Goal: Communication & Community: Answer question/provide support

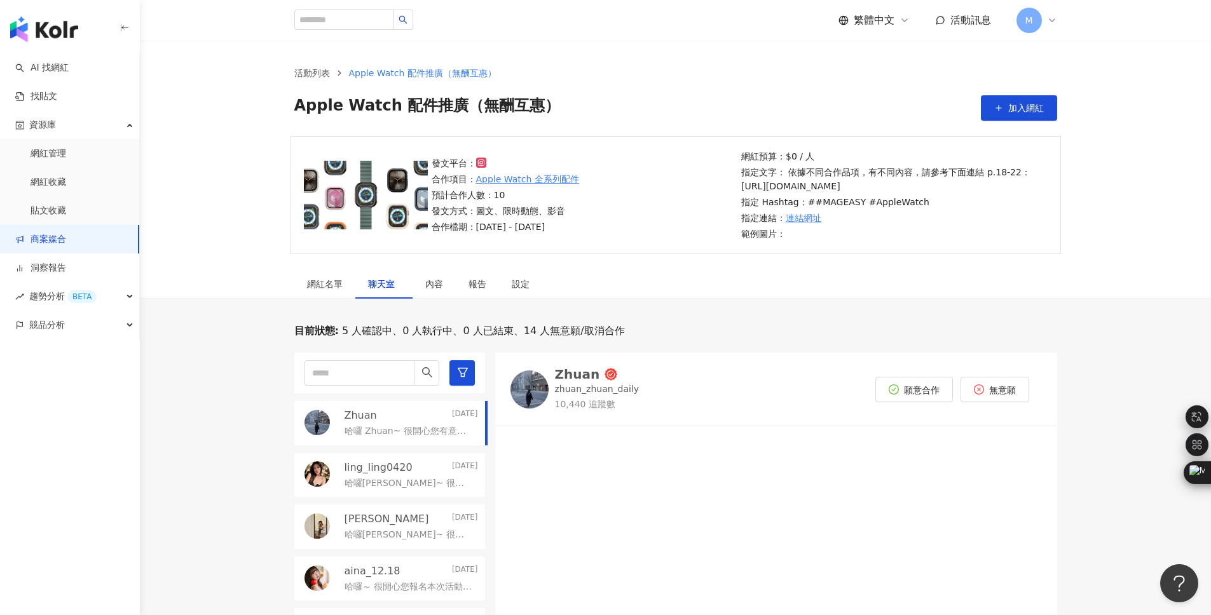
click at [66, 236] on link "商案媒合" at bounding box center [40, 239] width 51 height 13
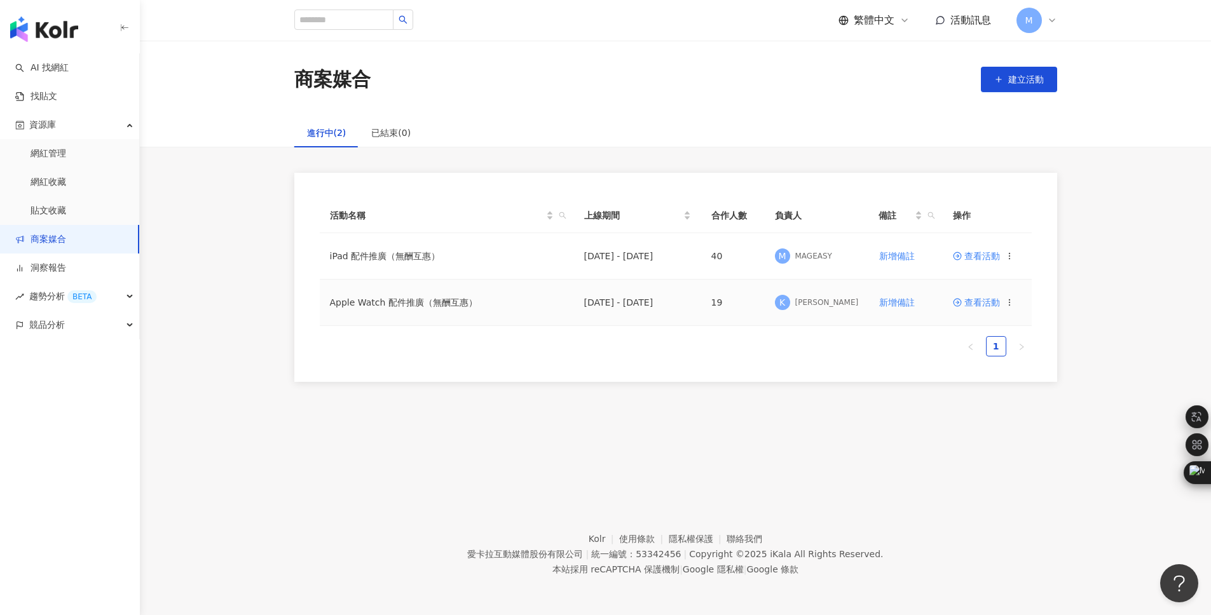
click at [390, 302] on td "Apple Watch 配件推廣（無酬互惠）" at bounding box center [447, 303] width 254 height 46
click at [991, 298] on span "查看活動" at bounding box center [976, 302] width 47 height 9
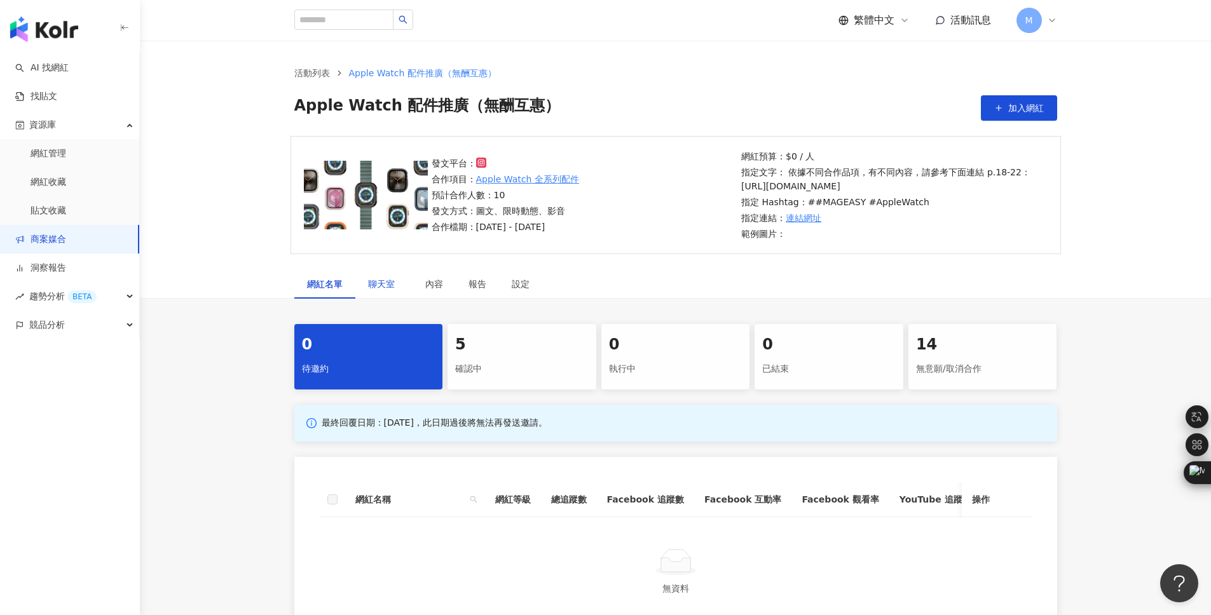
click at [390, 291] on div "聊天室" at bounding box center [384, 284] width 32 height 14
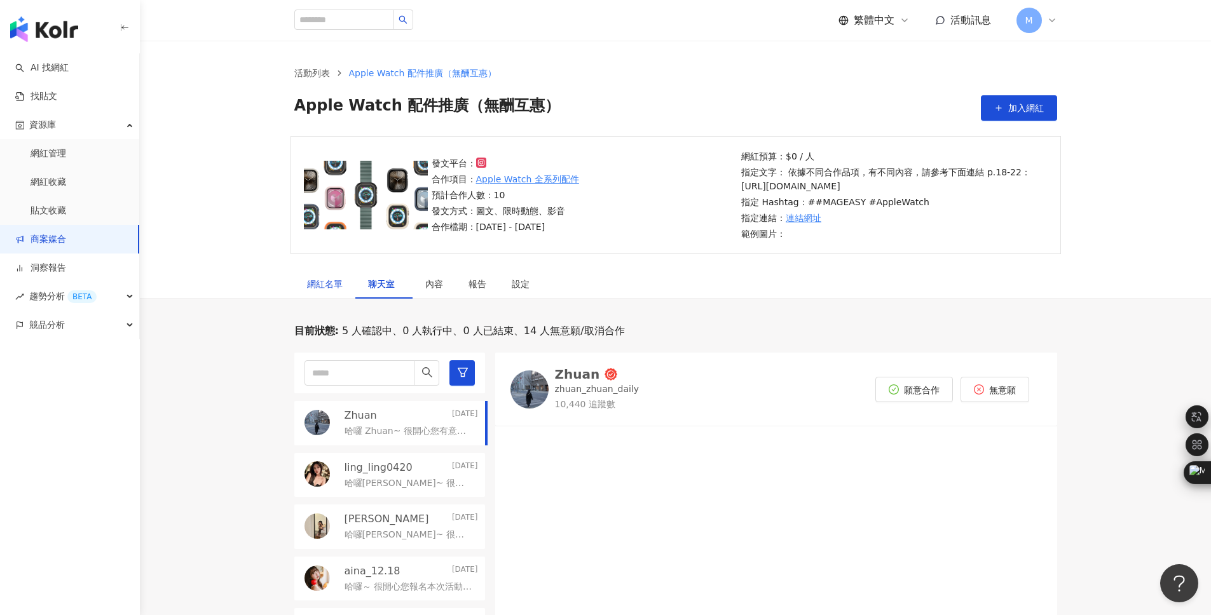
click at [327, 291] on div "網紅名單" at bounding box center [325, 284] width 36 height 14
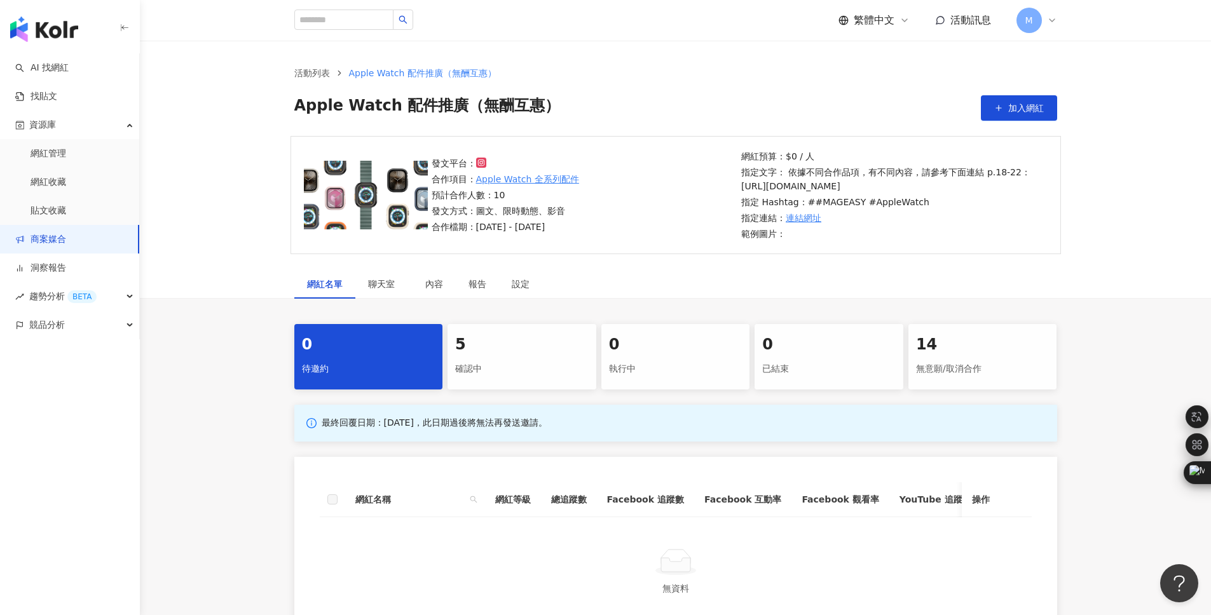
click at [484, 380] on div "確認中" at bounding box center [521, 369] width 133 height 22
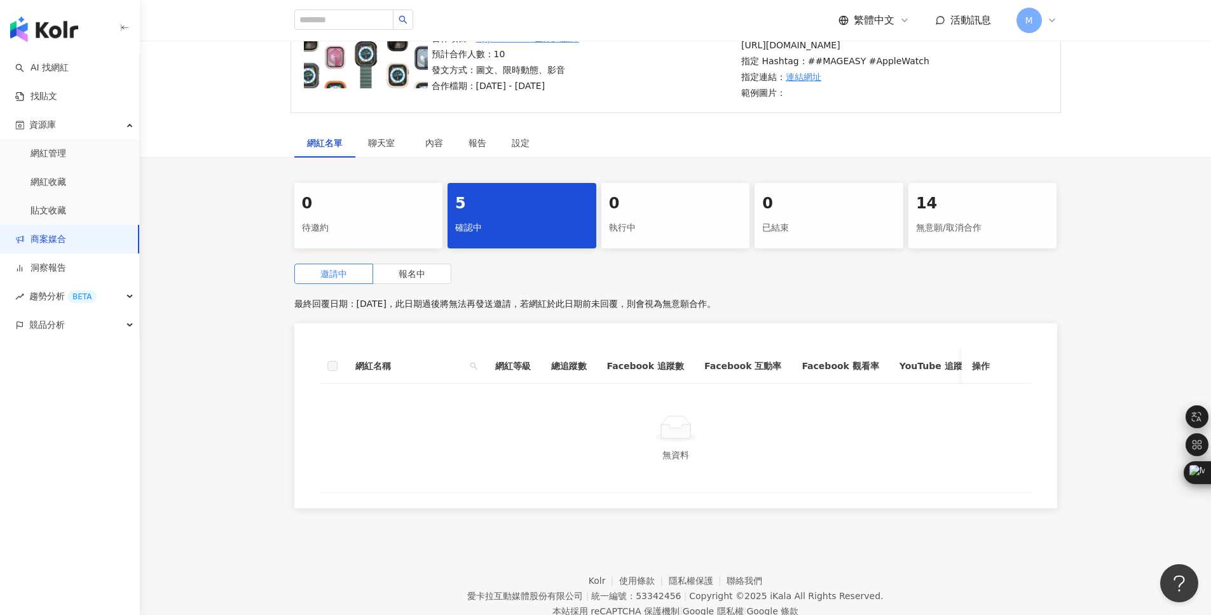
scroll to position [159, 0]
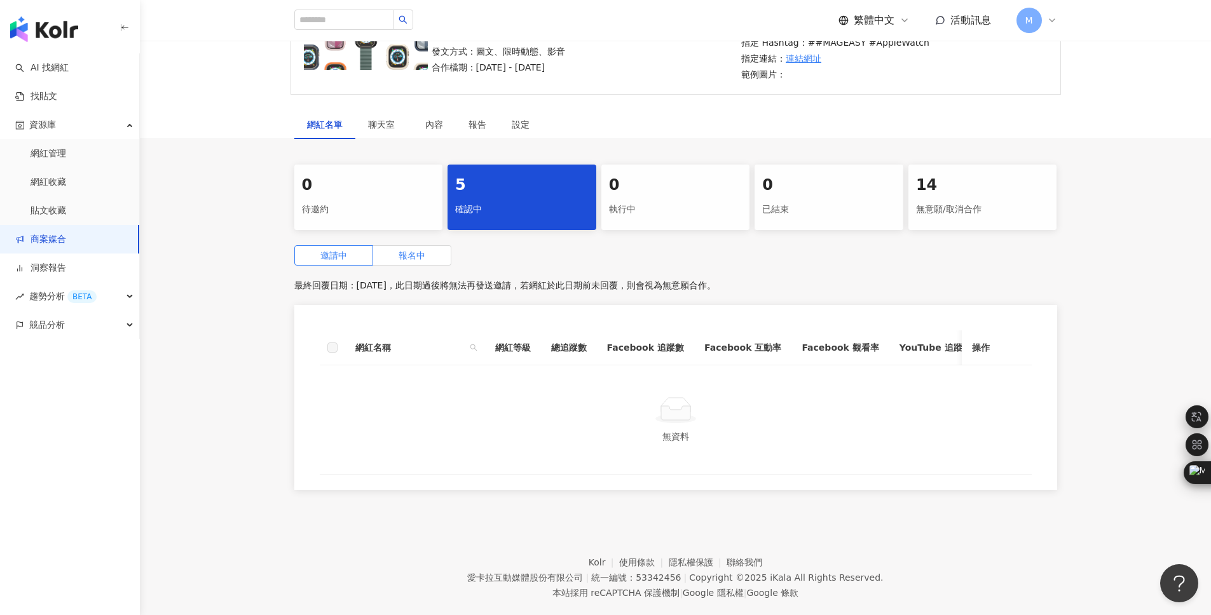
click at [410, 261] on span "報名中" at bounding box center [411, 255] width 27 height 10
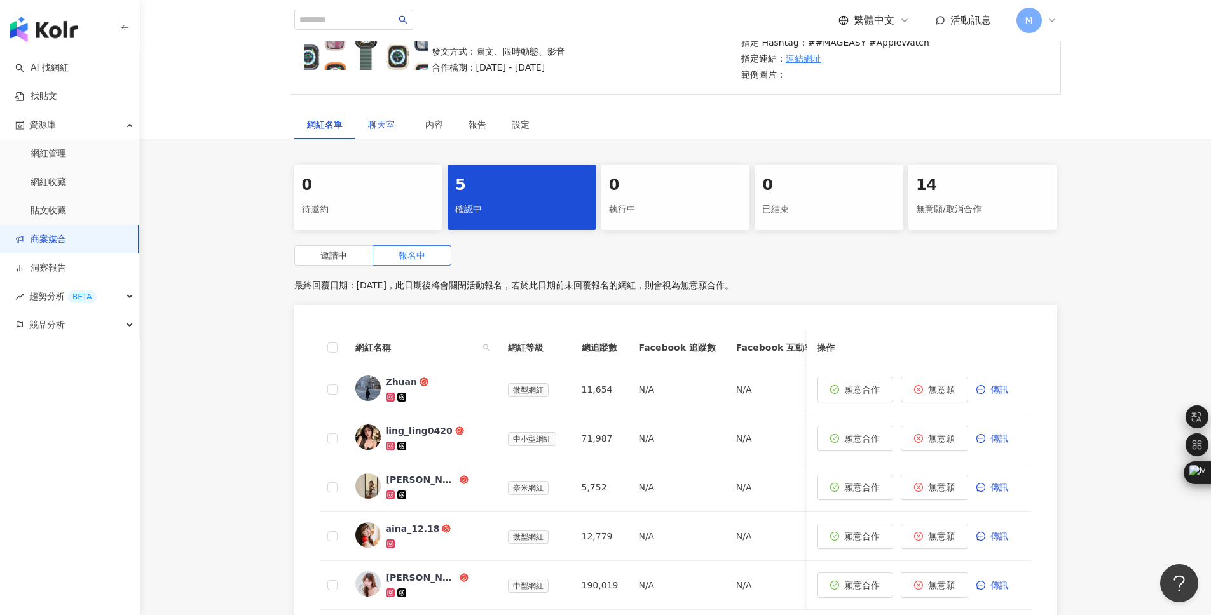
click at [385, 129] on span "聊天室" at bounding box center [384, 124] width 32 height 9
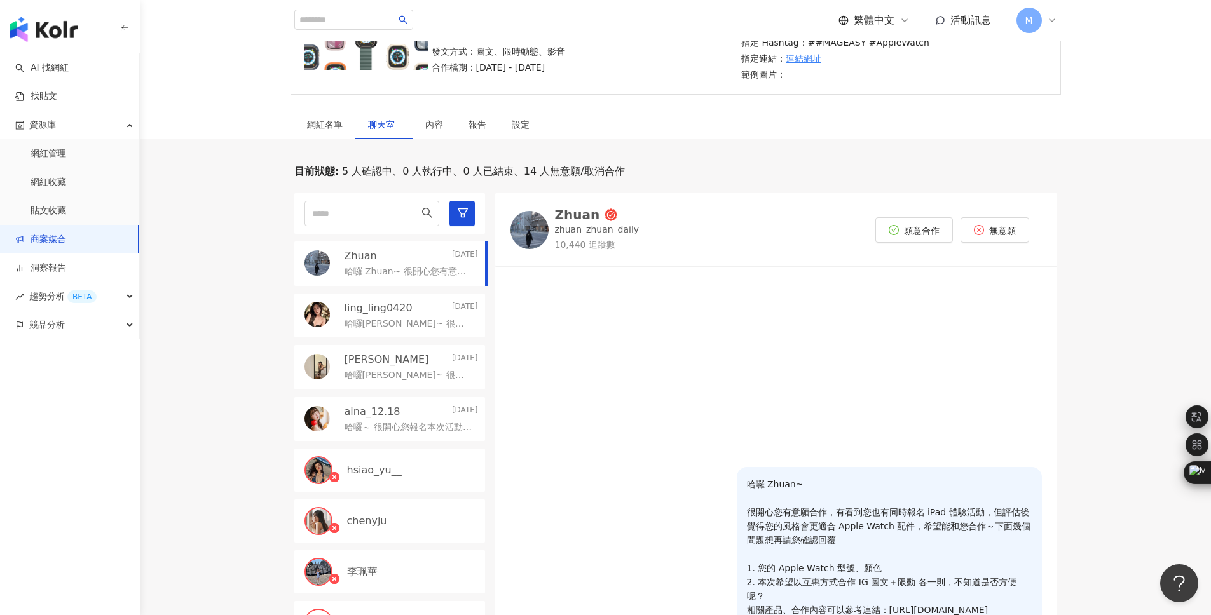
click at [367, 330] on p "哈囉葳葳~ 很開心您有意願合作，下面幾個問題想再請您確認回覆 1. 您的 Apple Watch 型號、顏色 2. 本次希望以互惠方式合作 IG圖文＋限動 各…" at bounding box center [408, 324] width 128 height 13
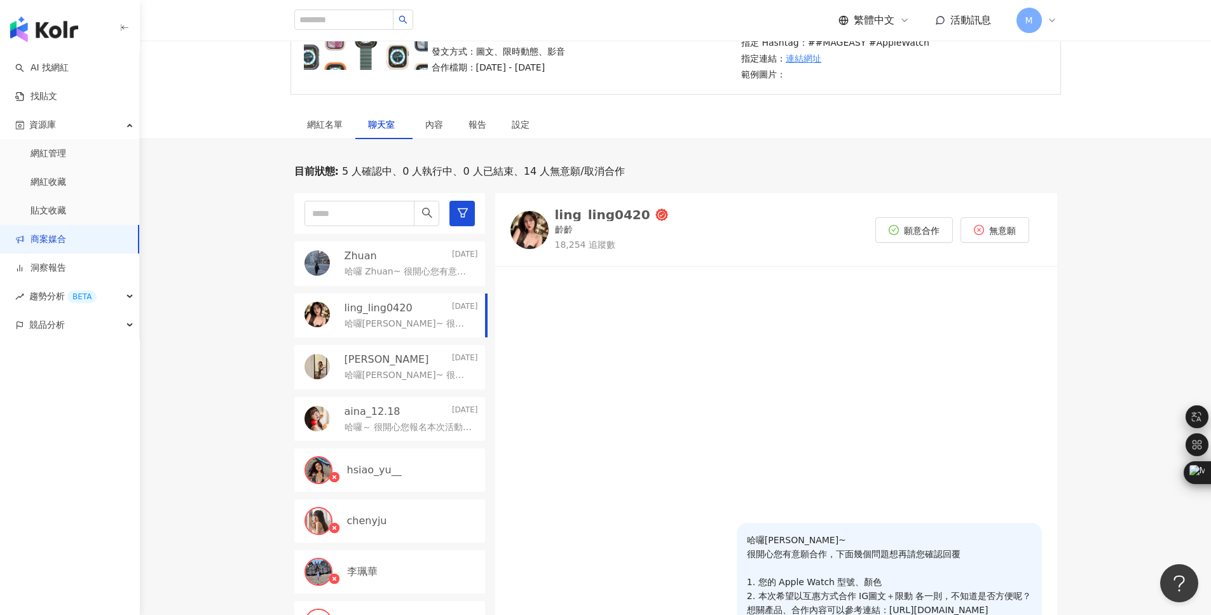
click at [377, 263] on div "Zhuan Yesterday" at bounding box center [410, 256] width 133 height 14
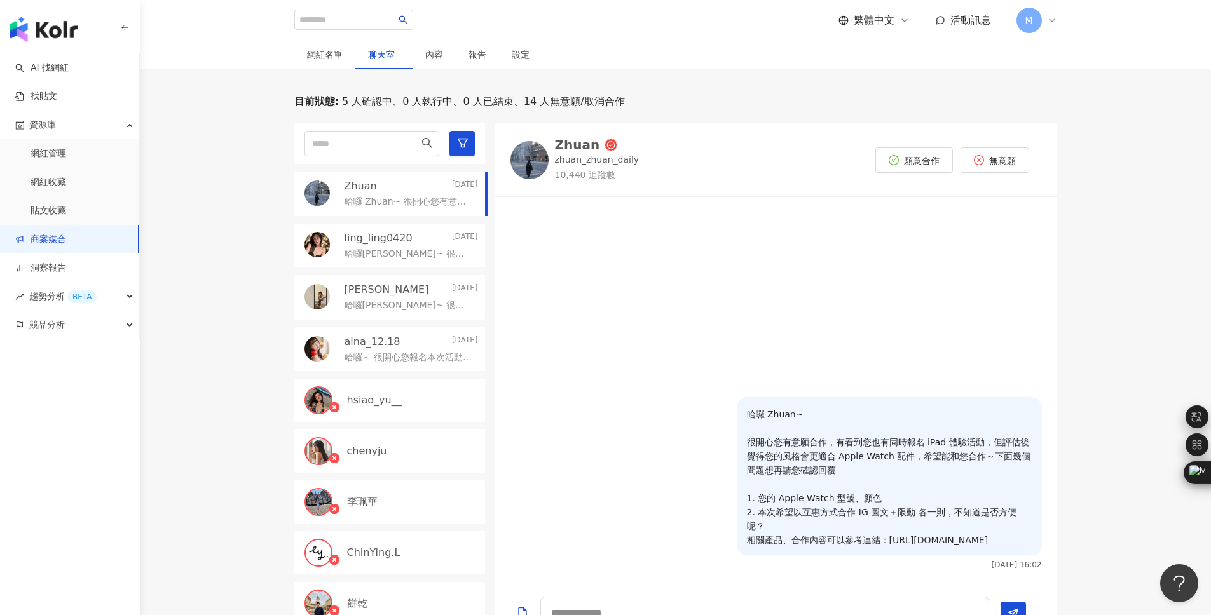
scroll to position [235, 0]
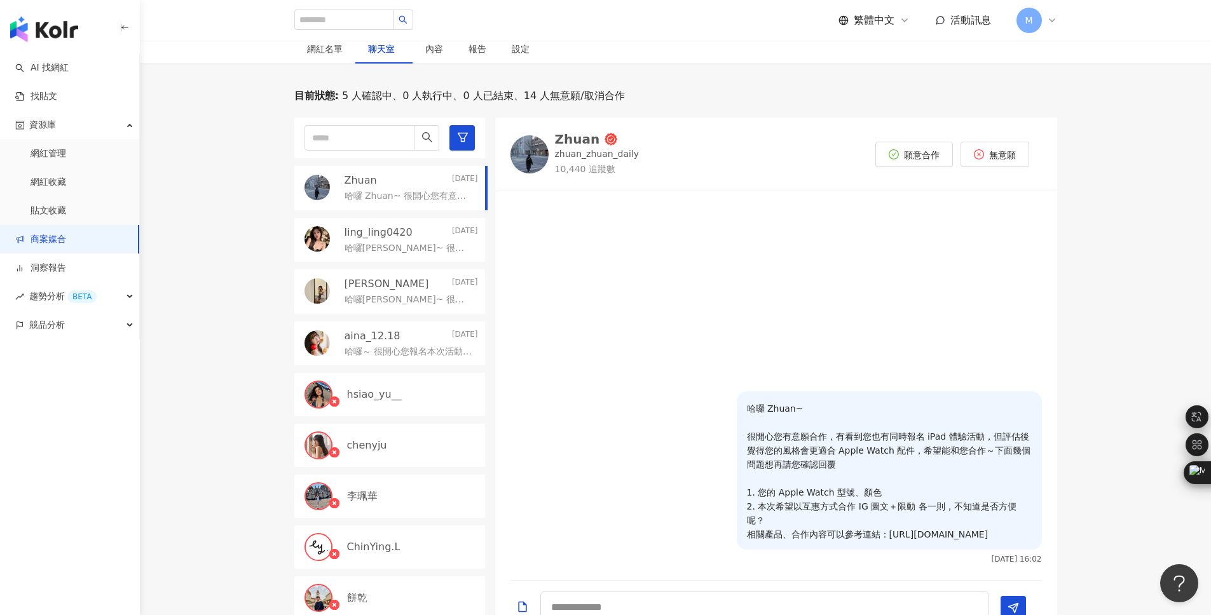
click at [55, 245] on link "商案媒合" at bounding box center [40, 239] width 51 height 13
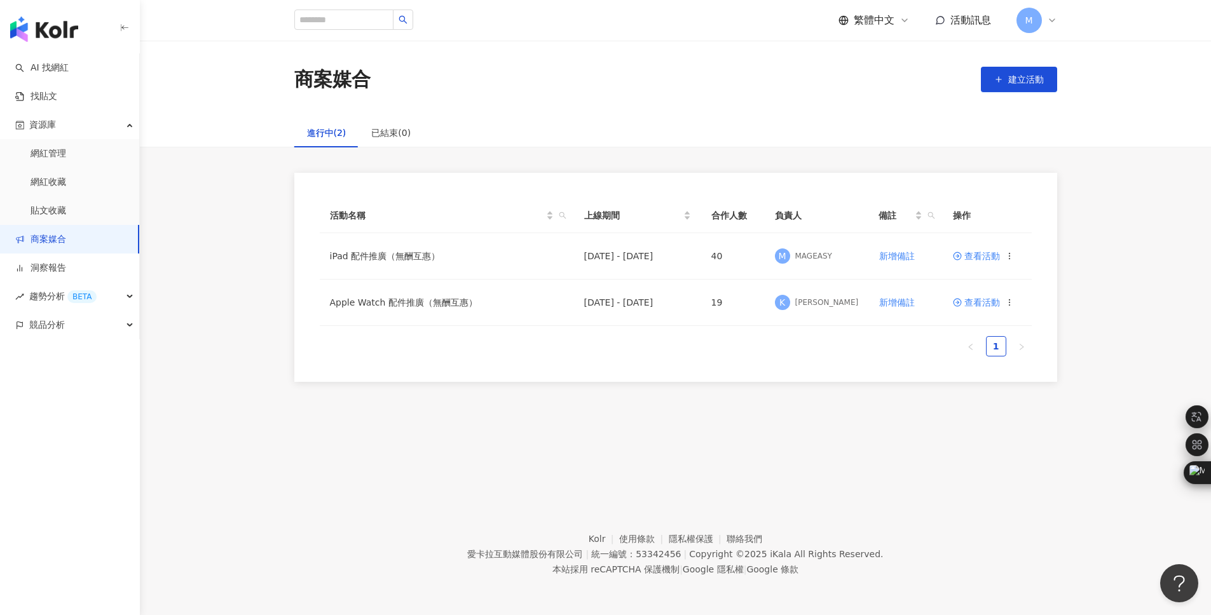
click at [261, 341] on div "活動名稱 上線期間 合作人數 負責人 備註 操作 iPad 配件推廣（無酬互惠） 2025/7/2 - 2025/8/31 40 M MAGEASY 新增備註…" at bounding box center [675, 277] width 1071 height 209
click at [390, 301] on td "Apple Watch 配件推廣（無酬互惠）" at bounding box center [447, 303] width 254 height 46
click at [962, 302] on span at bounding box center [958, 302] width 11 height 10
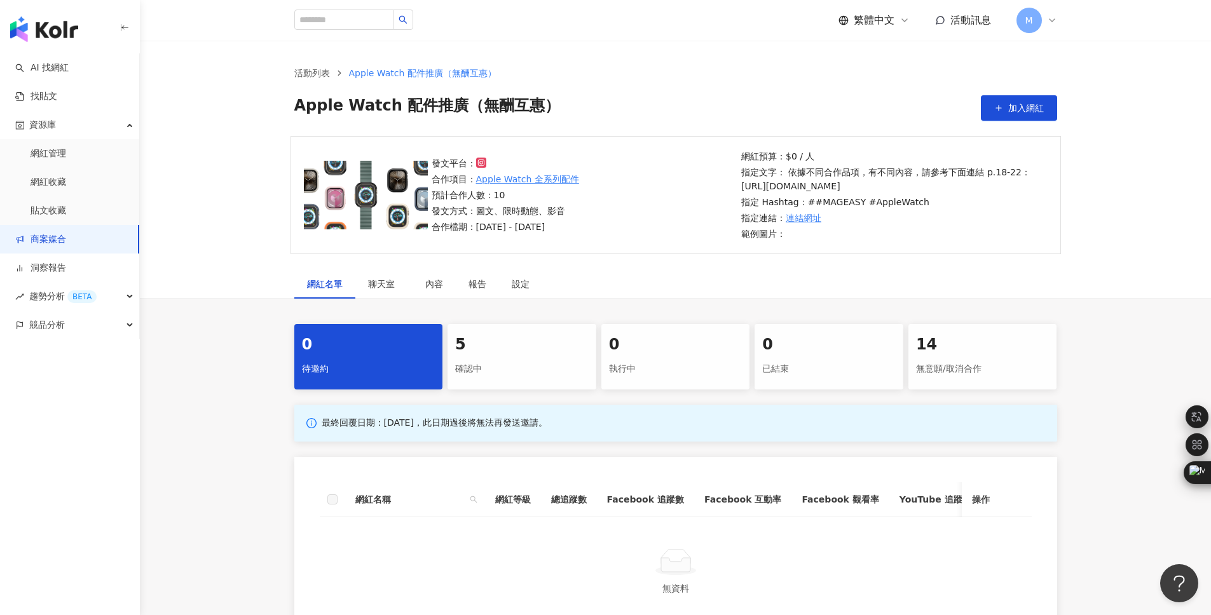
click at [524, 356] on div "5" at bounding box center [521, 345] width 133 height 22
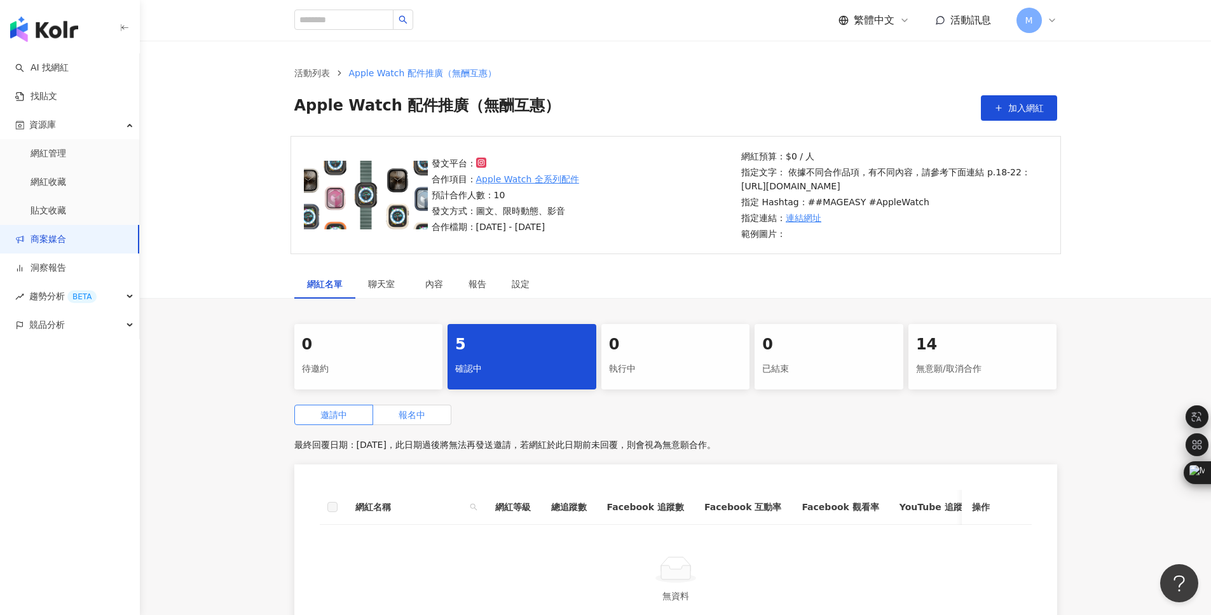
click at [428, 425] on label "報名中" at bounding box center [412, 415] width 78 height 20
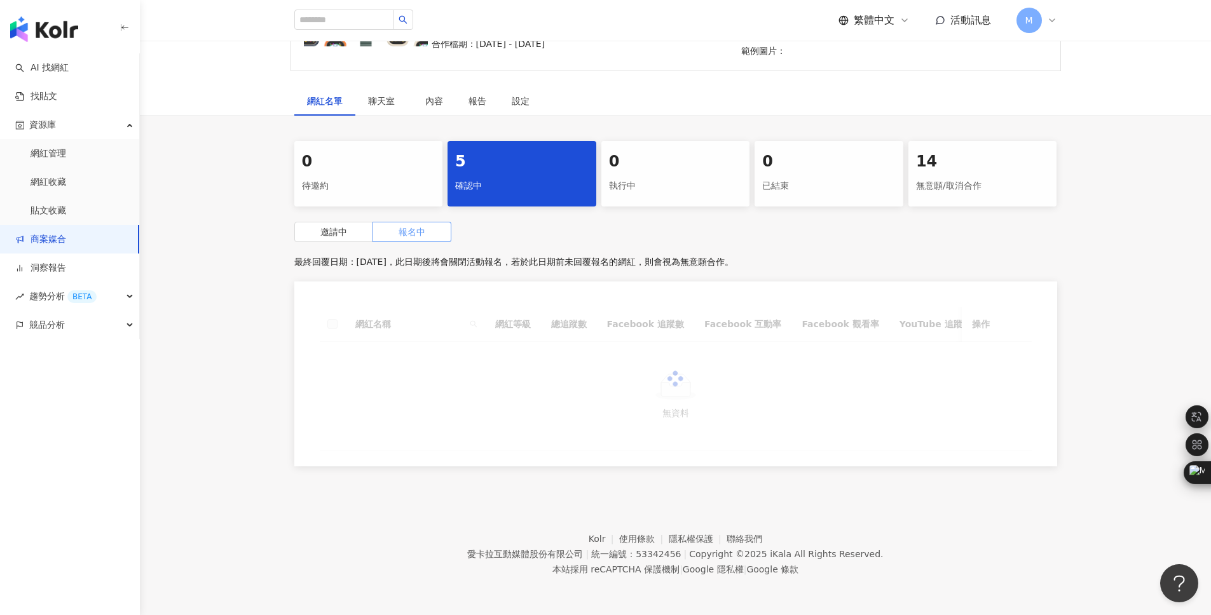
scroll to position [207, 0]
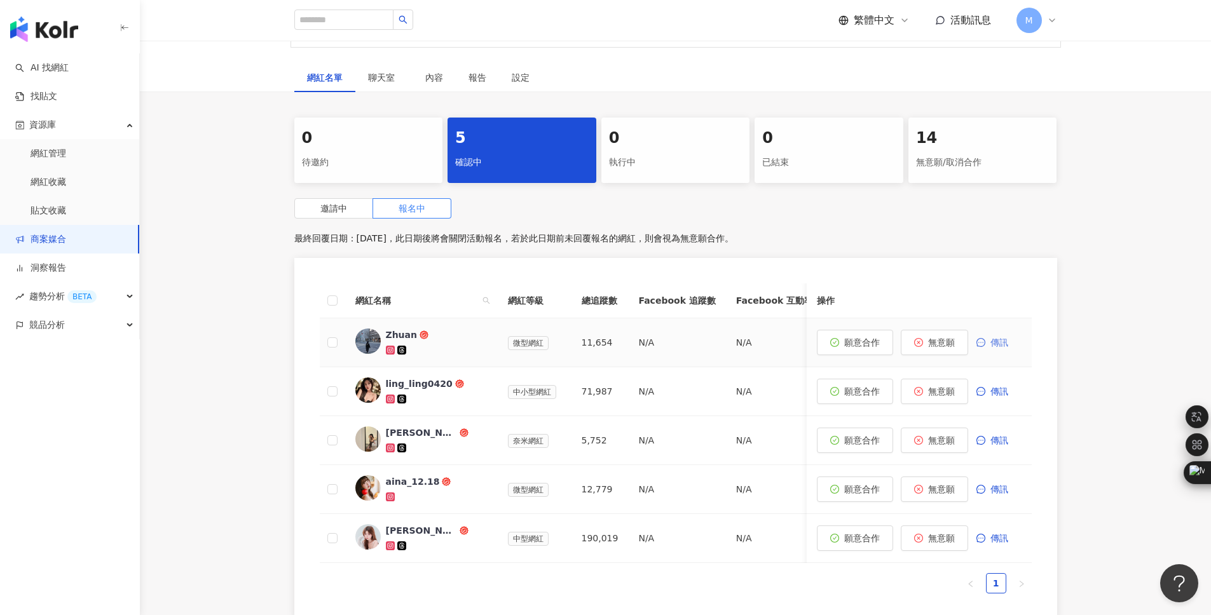
click at [989, 355] on button "傳訊" at bounding box center [998, 342] width 46 height 25
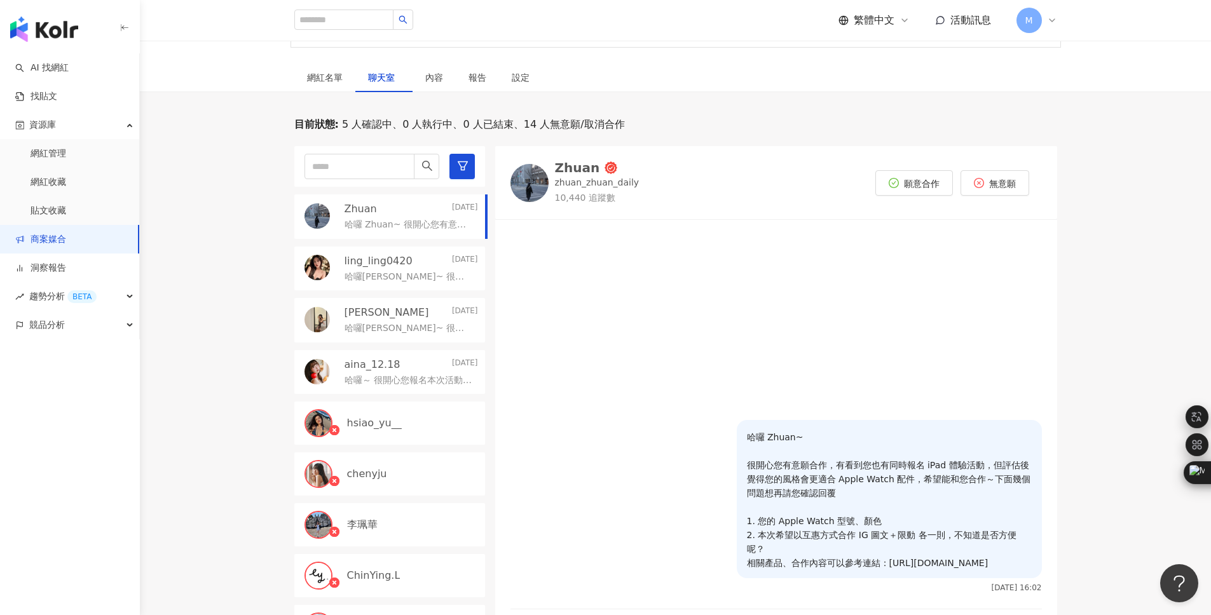
click at [600, 189] on p "zhuan_zhuan_daily" at bounding box center [597, 183] width 85 height 13
drag, startPoint x: 746, startPoint y: 432, endPoint x: 862, endPoint y: 577, distance: 185.8
click at [862, 570] on p "哈囉 Zhuan~ 很開心您有意願合作，有看到您也有同時報名 iPad 體驗活動，但評估後覺得您的風格會更適合 Apple Watch 配件，希望能和您合作～…" at bounding box center [889, 500] width 285 height 140
copy p "哈囉 Zhuan~ 很開心您有意願合作，有看到您也有同時報名 iPad 體驗活動，但評估後覺得您的風格會更適合 Apple Watch 配件，希望能和您合作～…"
click at [398, 268] on p "ling_ling0420" at bounding box center [378, 261] width 68 height 14
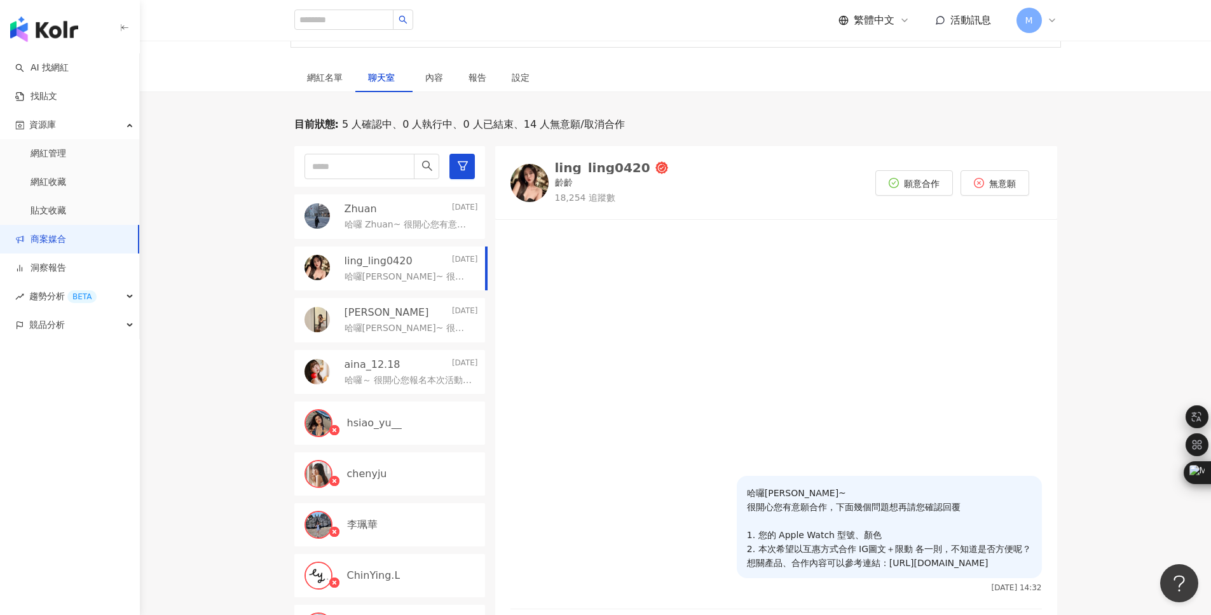
drag, startPoint x: 748, startPoint y: 475, endPoint x: 884, endPoint y: 576, distance: 169.0
click at [884, 570] on p "哈囉葳葳~ 很開心您有意願合作，下面幾個問題想再請您確認回覆 1. 您的 Apple Watch 型號、顏色 2. 本次希望以互惠方式合作 IG圖文＋限動 各…" at bounding box center [889, 528] width 285 height 84
copy p "哈囉葳葳~ 很開心您有意願合作，下面幾個問題想再請您確認回覆 1. 您的 Apple Watch 型號、顏色 2. 本次希望以互惠方式合作 IG圖文＋限動 各…"
click at [589, 174] on div "ling_ling0420" at bounding box center [602, 167] width 95 height 13
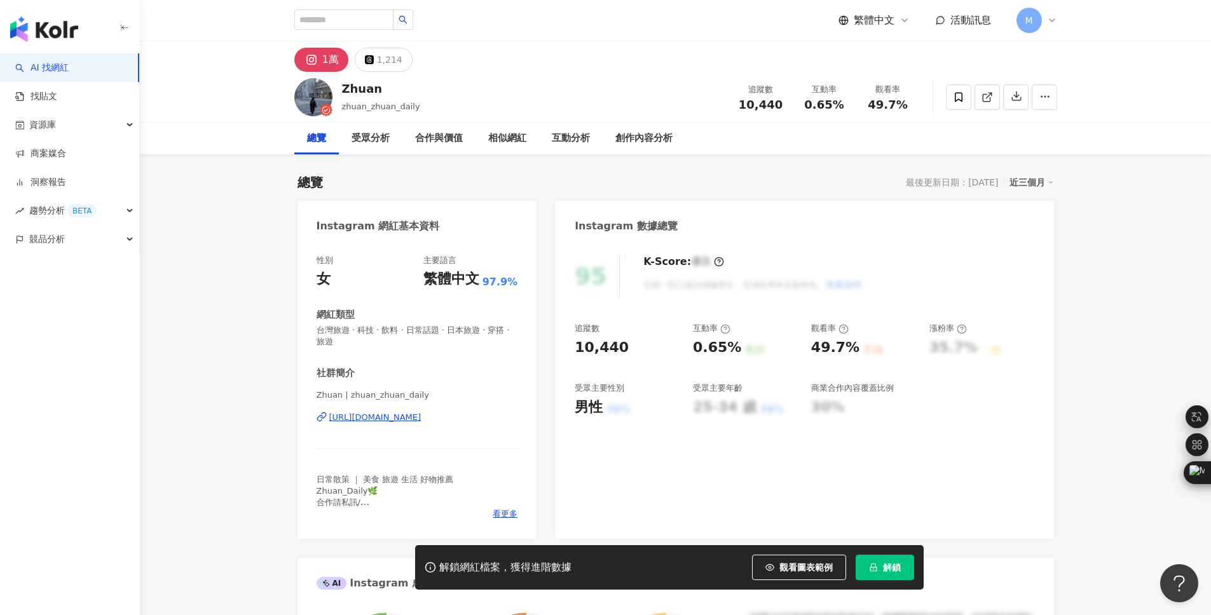
click at [417, 419] on div "[URL][DOMAIN_NAME]" at bounding box center [375, 417] width 92 height 11
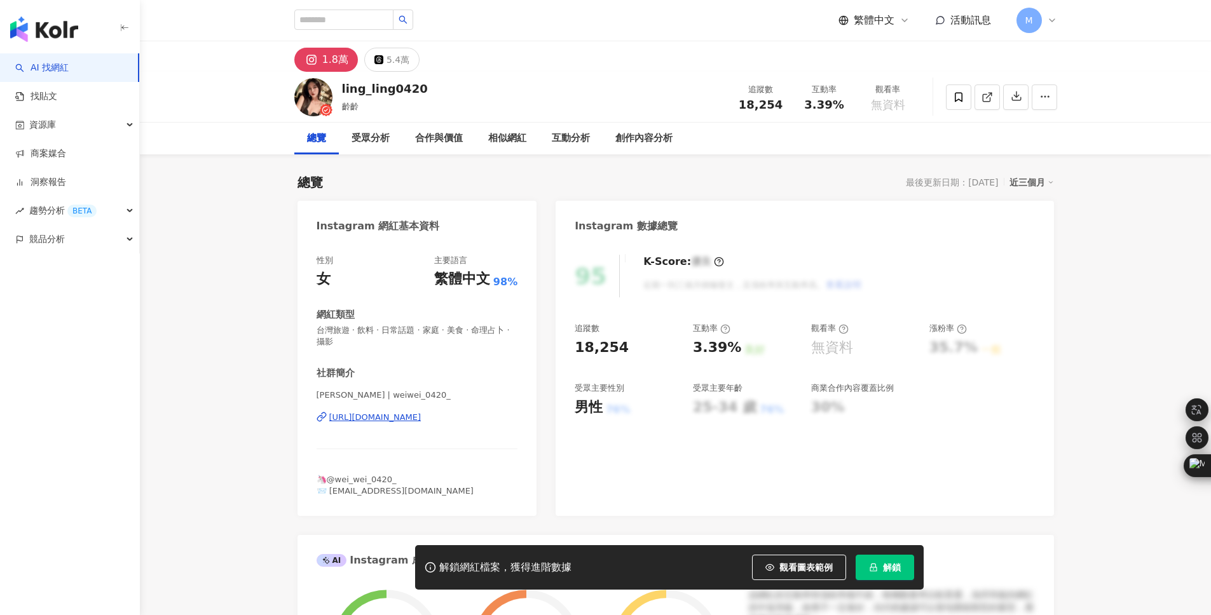
click at [421, 416] on div "https://www.instagram.com/weiwei_0420_/" at bounding box center [375, 417] width 92 height 11
